Goal: Check status

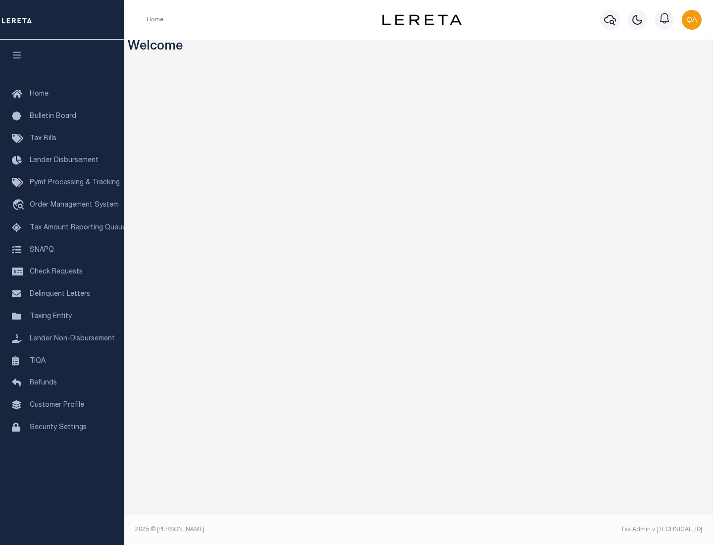
click at [62, 272] on span "Check Requests" at bounding box center [56, 271] width 53 height 7
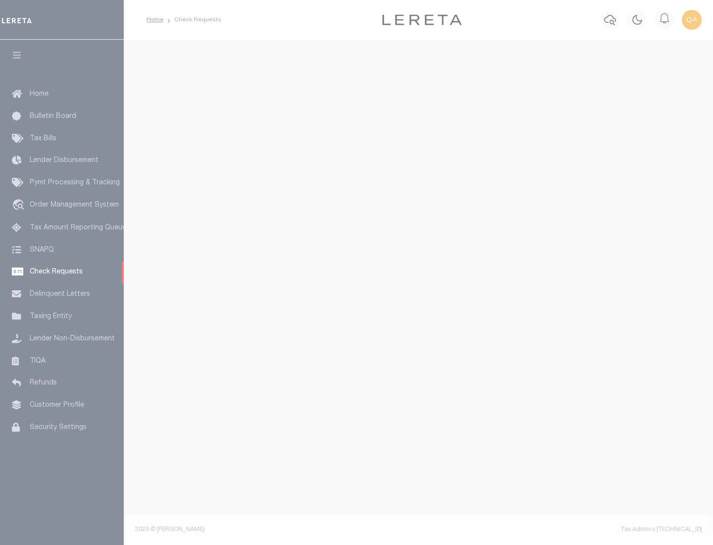
select select "50"
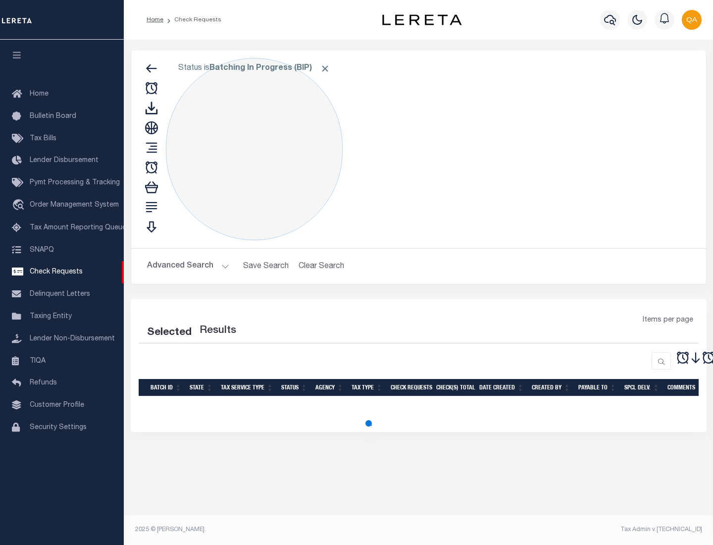
select select "50"
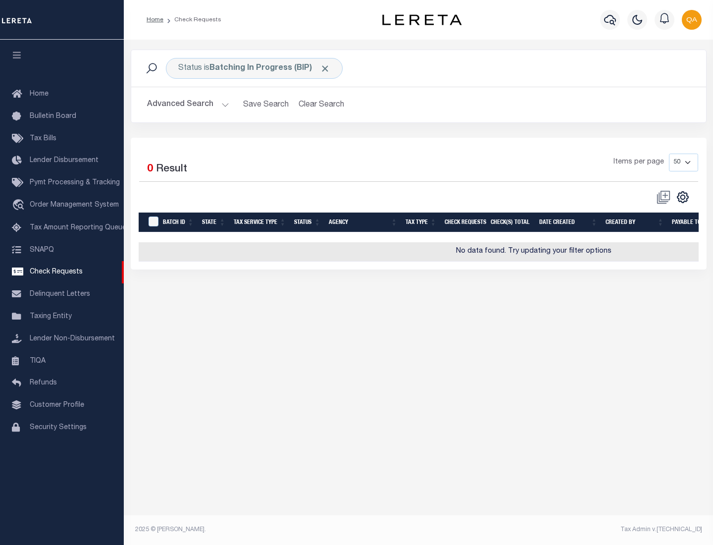
click at [325, 68] on span "Click to Remove" at bounding box center [325, 68] width 10 height 10
